Goal: Navigation & Orientation: Find specific page/section

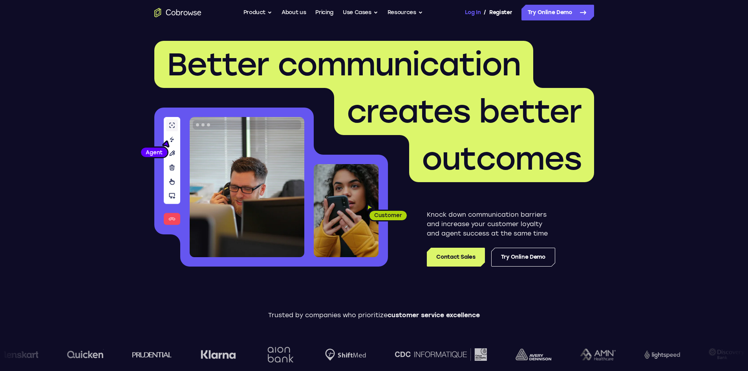
click at [471, 14] on link "Log In" at bounding box center [473, 13] width 16 height 16
click at [421, 11] on button "Resources" at bounding box center [405, 13] width 35 height 16
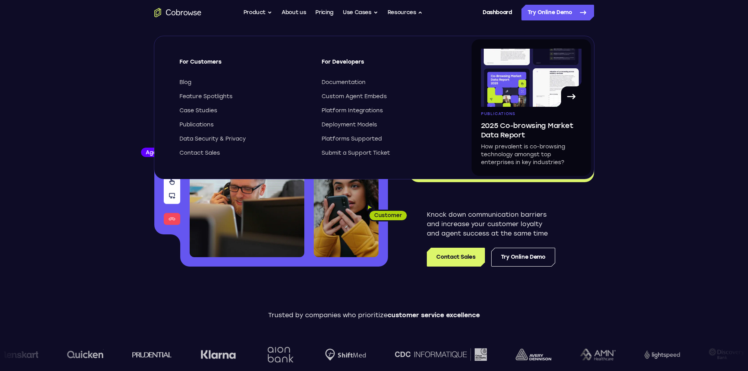
click at [635, 17] on nav "Go back Powerful, Flexible and Trustworthy. Avoid all extra friction for both A…" at bounding box center [374, 12] width 748 height 25
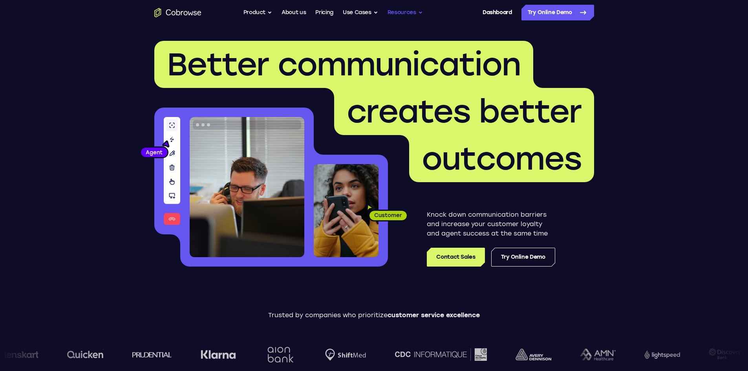
click at [419, 13] on button "Resources" at bounding box center [405, 13] width 35 height 16
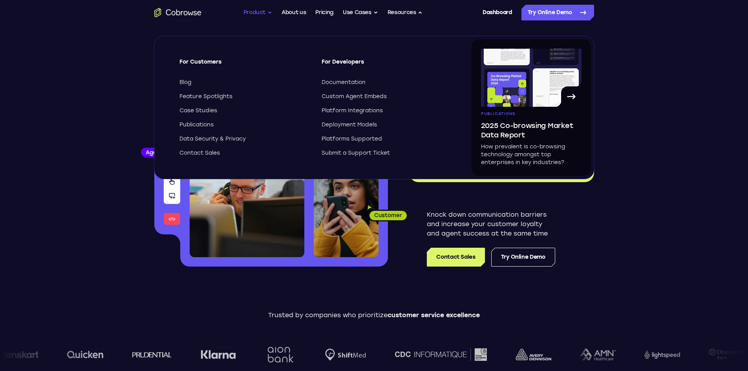
click at [266, 13] on button "Product" at bounding box center [258, 13] width 29 height 16
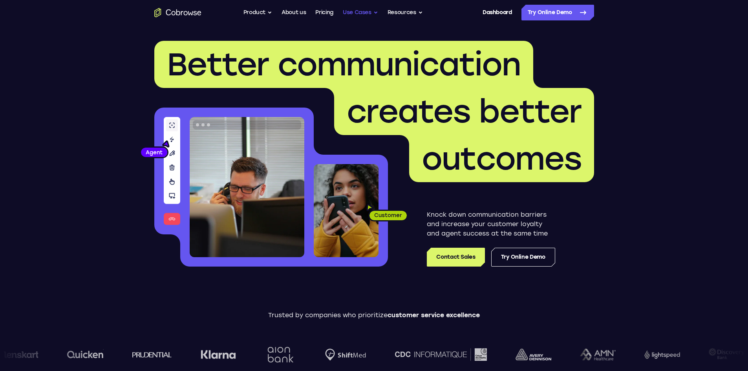
click at [375, 14] on button "Use Cases" at bounding box center [360, 13] width 35 height 16
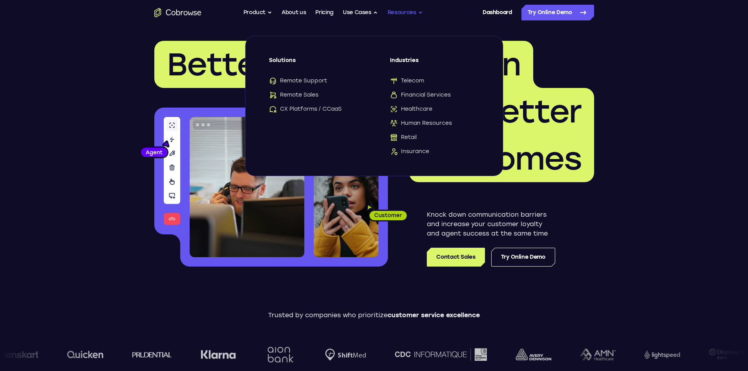
click at [415, 10] on button "Resources" at bounding box center [405, 13] width 35 height 16
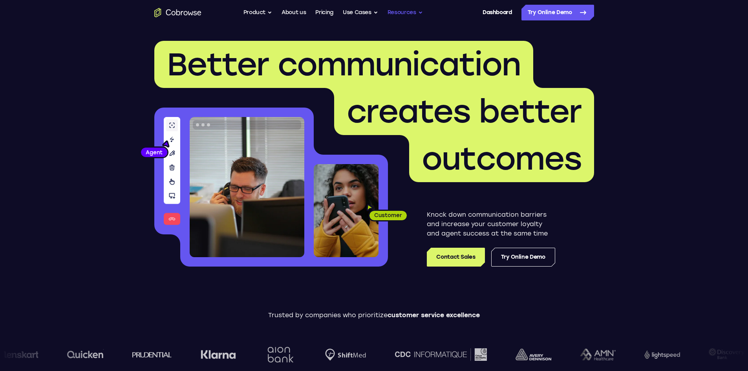
click at [421, 14] on button "Resources" at bounding box center [405, 13] width 35 height 16
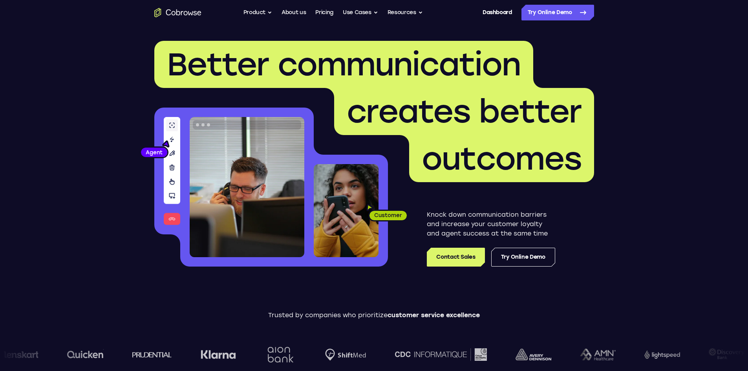
click at [408, 15] on button "Resources" at bounding box center [405, 13] width 35 height 16
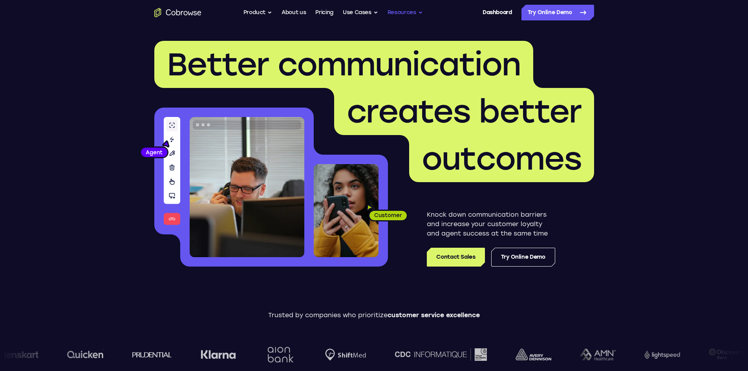
click at [410, 14] on button "Resources" at bounding box center [405, 13] width 35 height 16
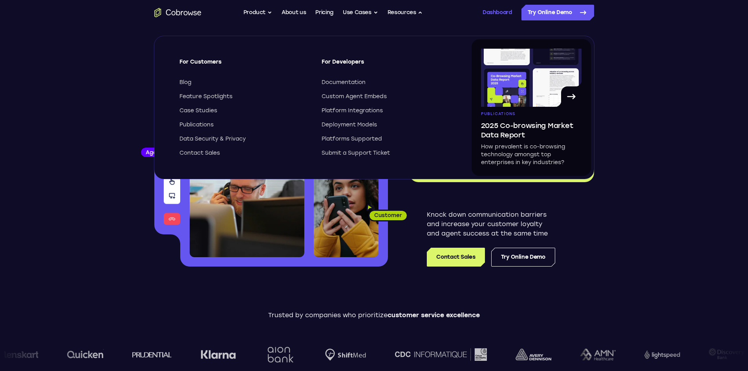
click at [489, 13] on link "Dashboard" at bounding box center [497, 13] width 29 height 16
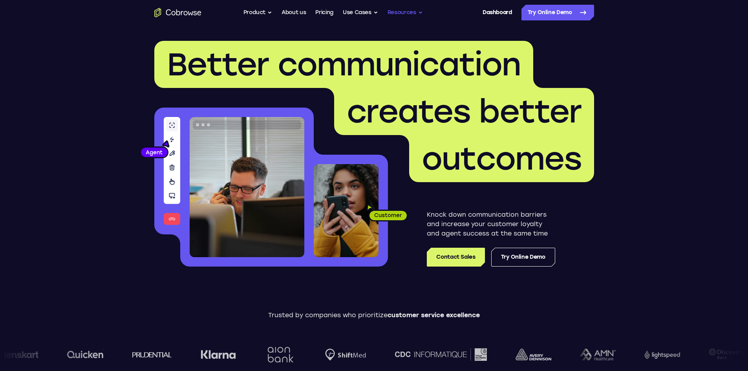
click at [416, 14] on button "Resources" at bounding box center [405, 13] width 35 height 16
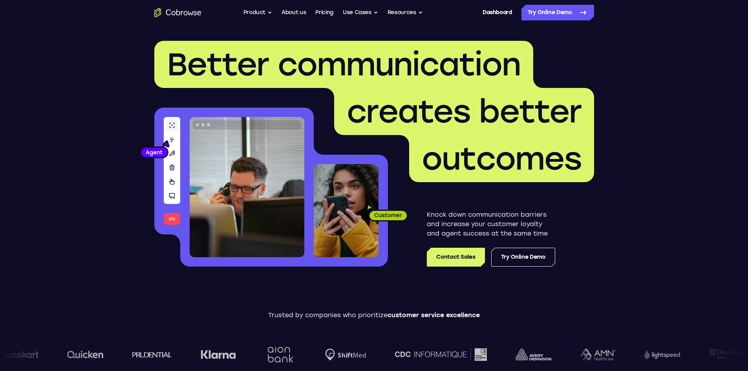
click at [408, 12] on button "Resources" at bounding box center [405, 13] width 35 height 16
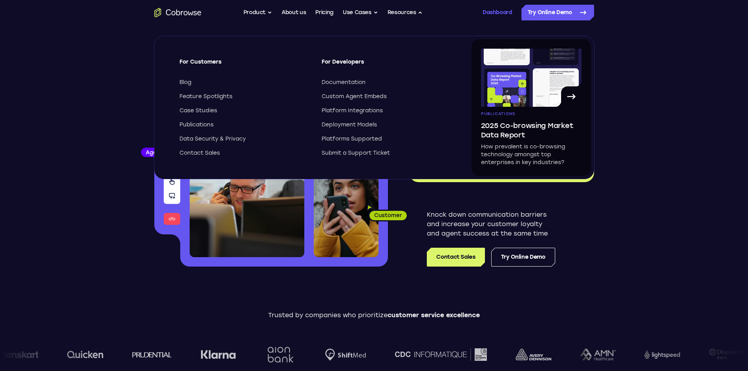
click at [491, 12] on link "Dashboard" at bounding box center [497, 13] width 29 height 16
